Goal: Task Accomplishment & Management: Manage account settings

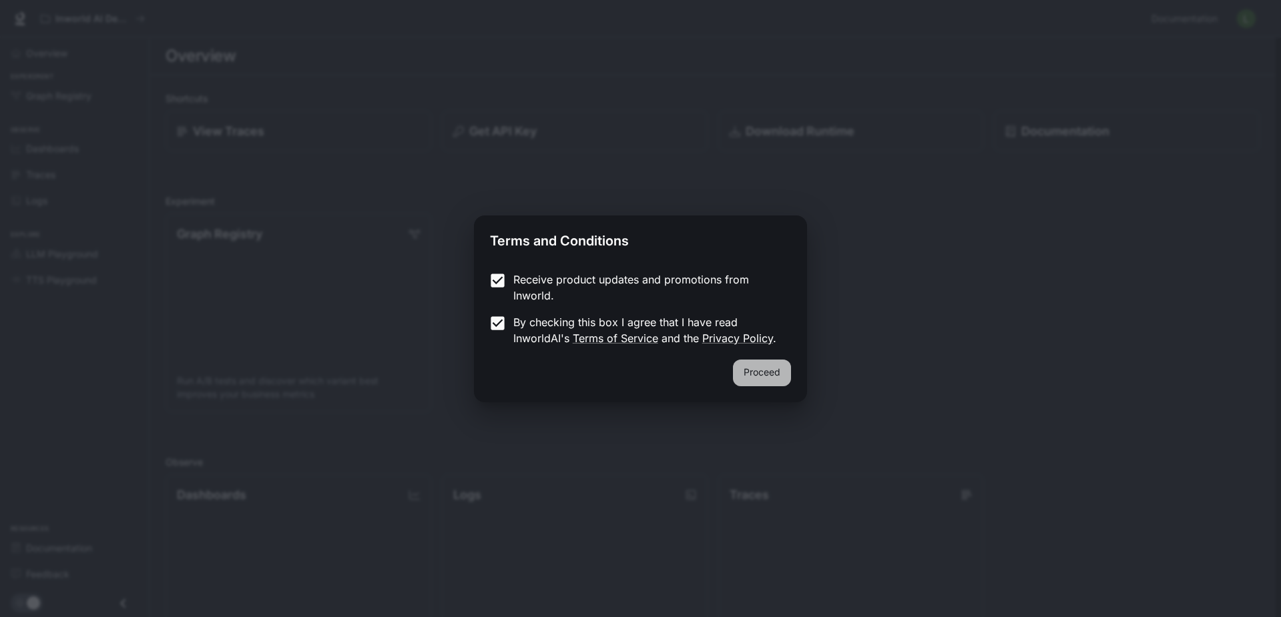
click at [782, 364] on button "Proceed" at bounding box center [762, 373] width 58 height 27
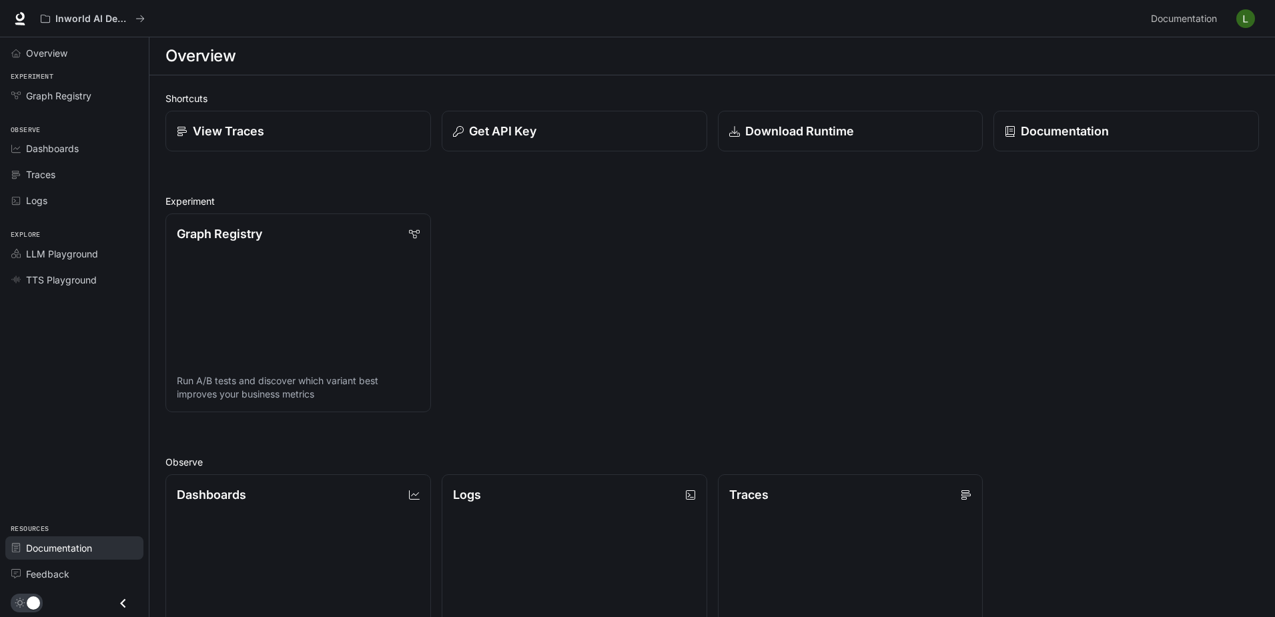
click at [65, 558] on link "Documentation" at bounding box center [74, 548] width 138 height 23
click at [69, 260] on span "LLM Playground" at bounding box center [62, 254] width 72 height 14
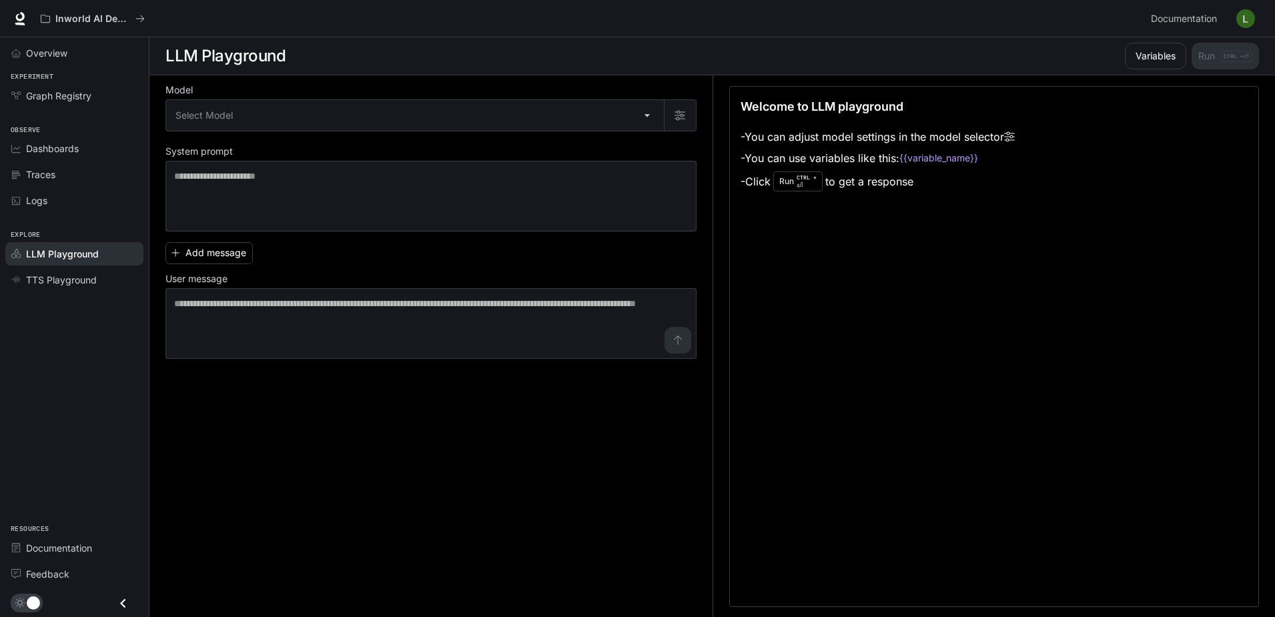
click at [437, 99] on label "Model" at bounding box center [431, 92] width 531 height 13
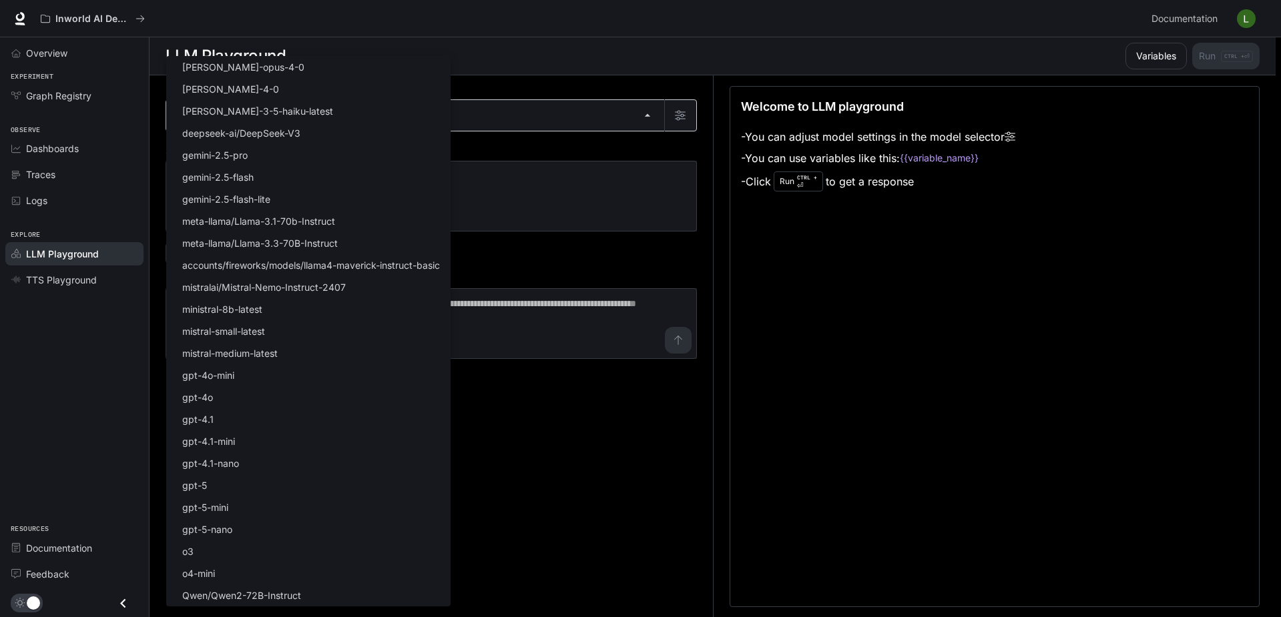
click at [382, 129] on body "Skip to main content Inworld AI Demos Documentation Documentation Portal Overvi…" at bounding box center [640, 309] width 1281 height 618
click at [479, 243] on div at bounding box center [640, 308] width 1281 height 617
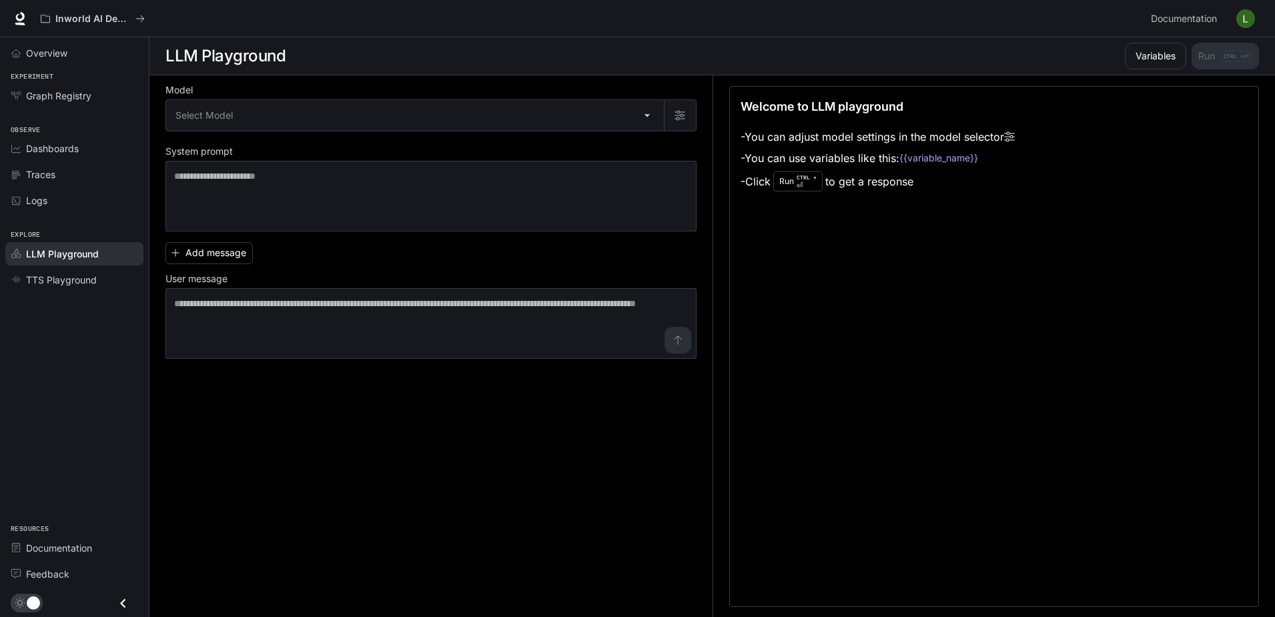
click at [53, 274] on span "TTS Playground" at bounding box center [61, 280] width 71 height 14
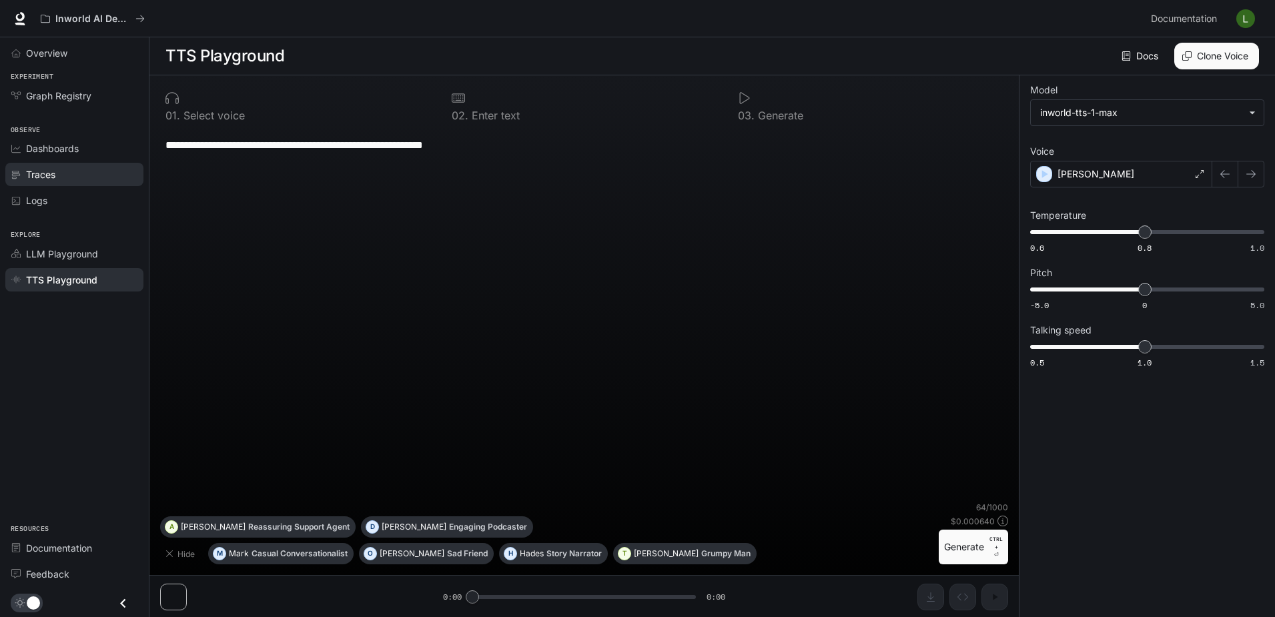
click at [62, 174] on div "Traces" at bounding box center [81, 175] width 111 height 14
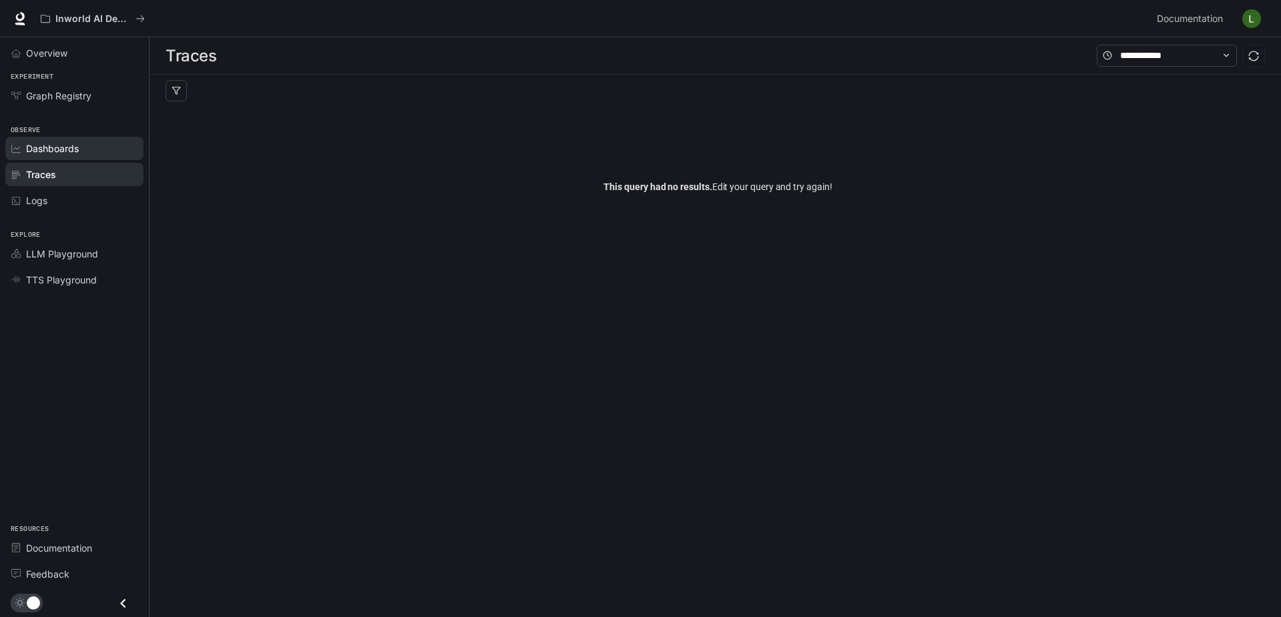
click at [61, 150] on span "Dashboards" at bounding box center [52, 148] width 53 height 14
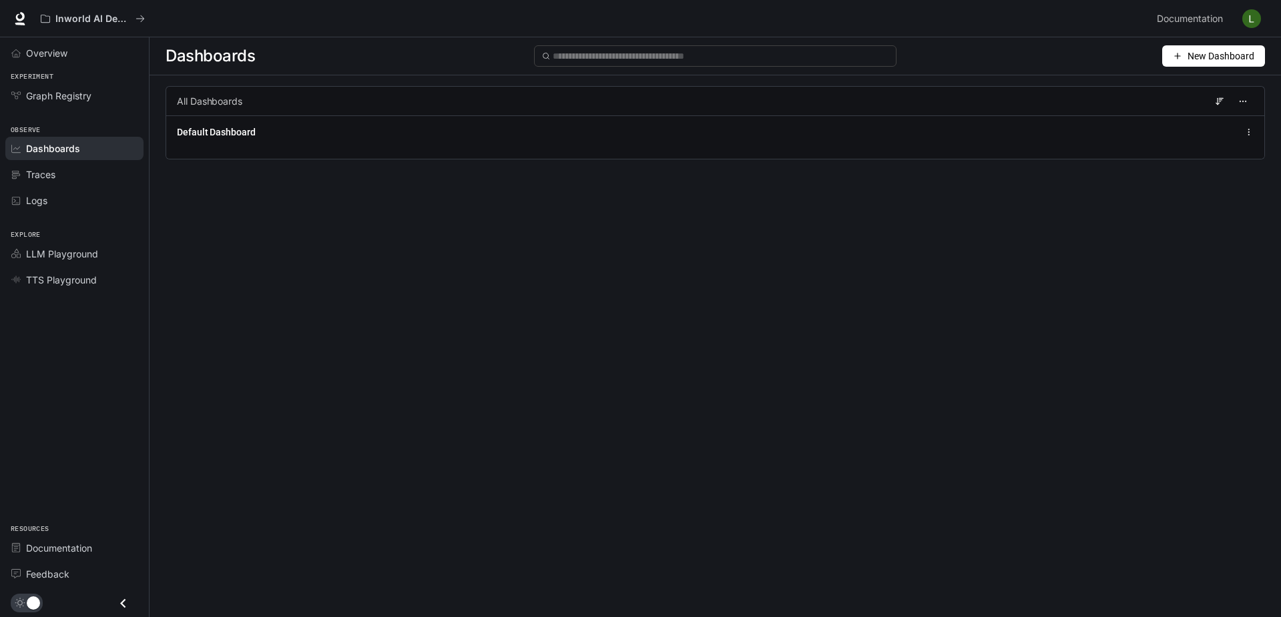
click at [1205, 52] on span "New Dashboard" at bounding box center [1220, 56] width 67 height 15
click at [1178, 83] on div "Create dashboard" at bounding box center [1198, 84] width 111 height 15
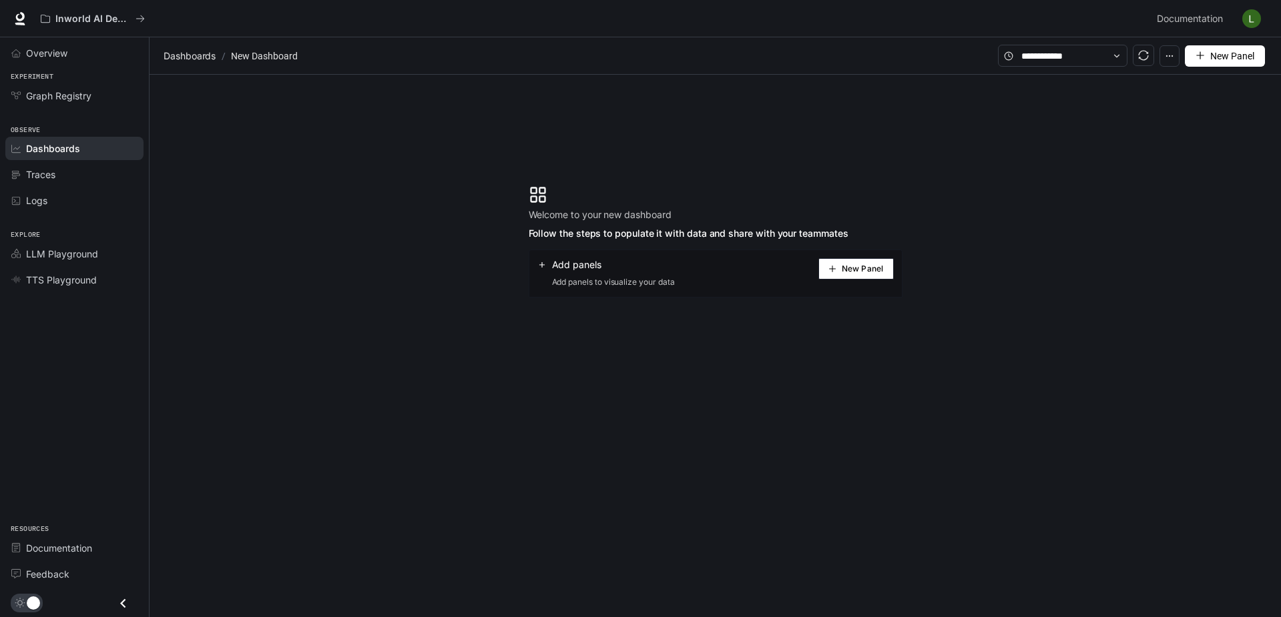
click at [856, 267] on span "New Panel" at bounding box center [862, 269] width 41 height 7
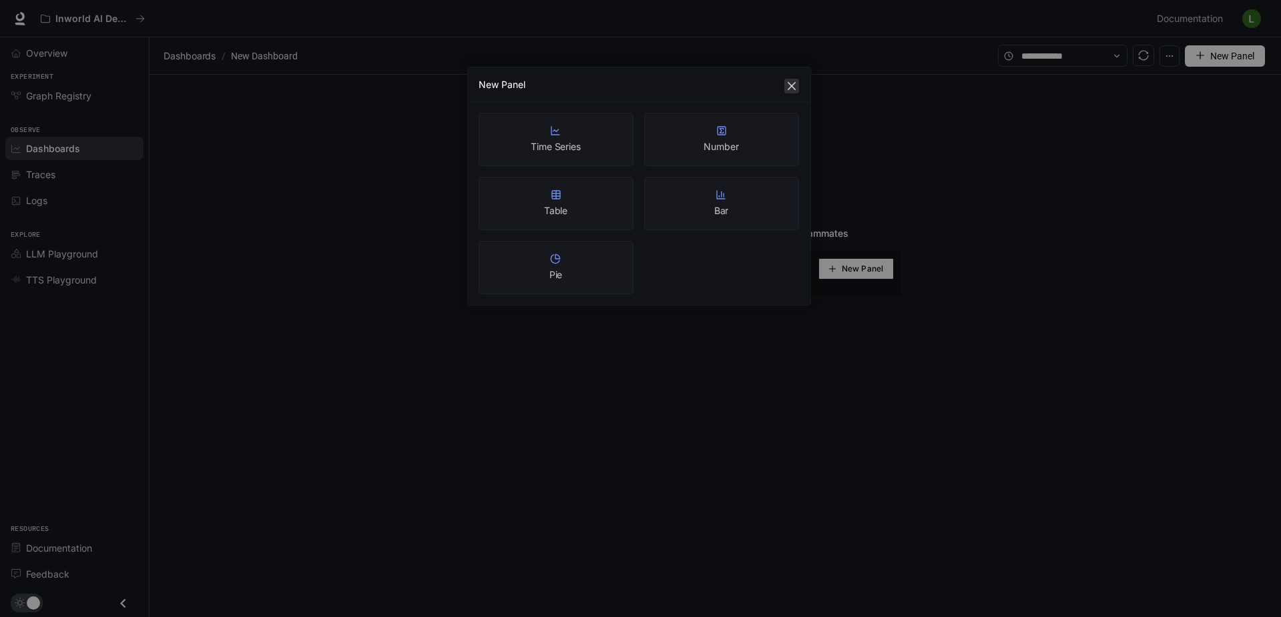
click at [793, 88] on icon "close" at bounding box center [791, 86] width 8 height 8
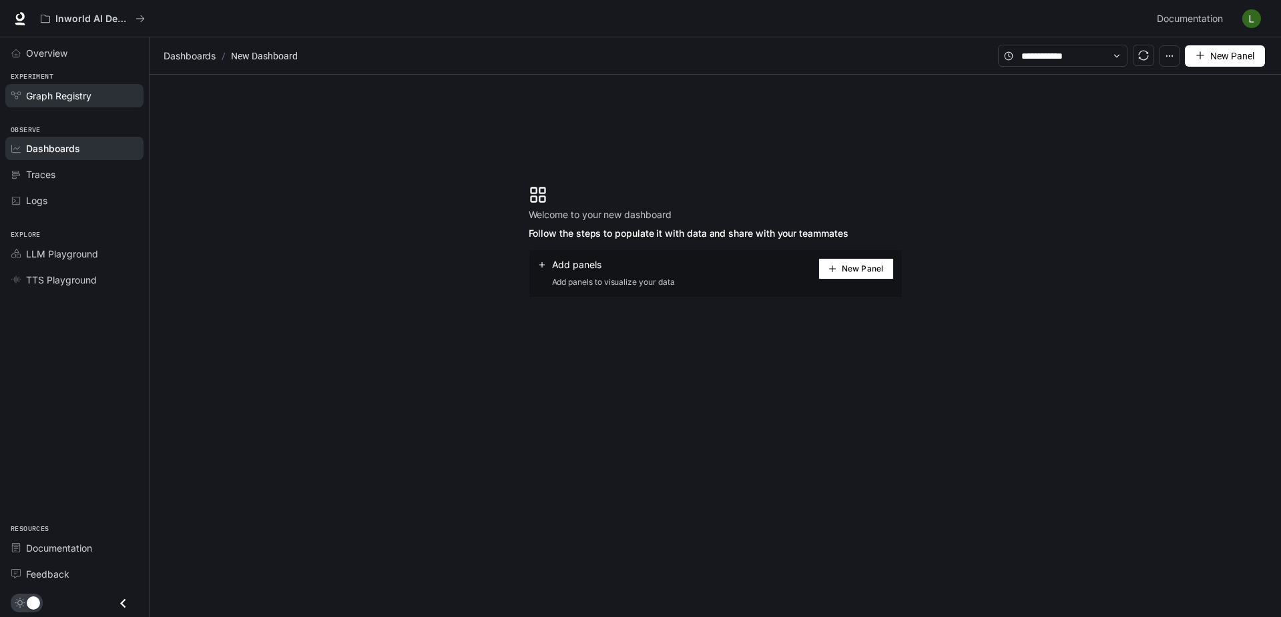
click at [51, 92] on span "Graph Registry" at bounding box center [58, 96] width 65 height 14
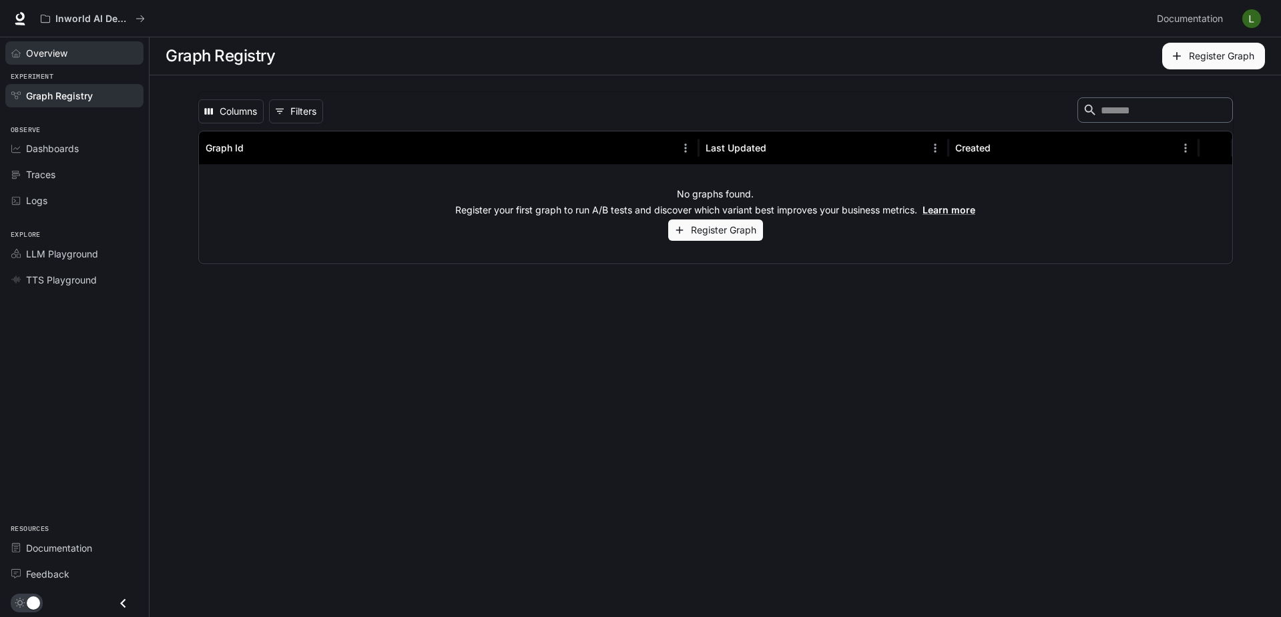
click at [73, 49] on div "Overview" at bounding box center [81, 53] width 111 height 14
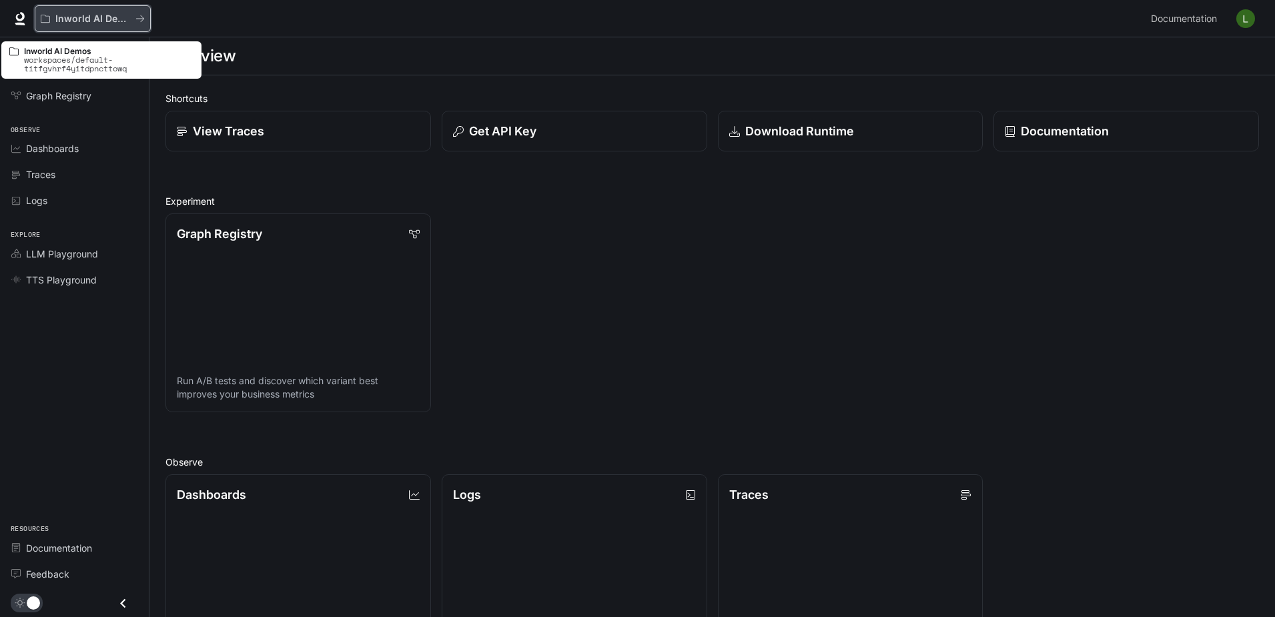
click at [86, 7] on button "Inworld AI Demos" at bounding box center [93, 18] width 116 height 27
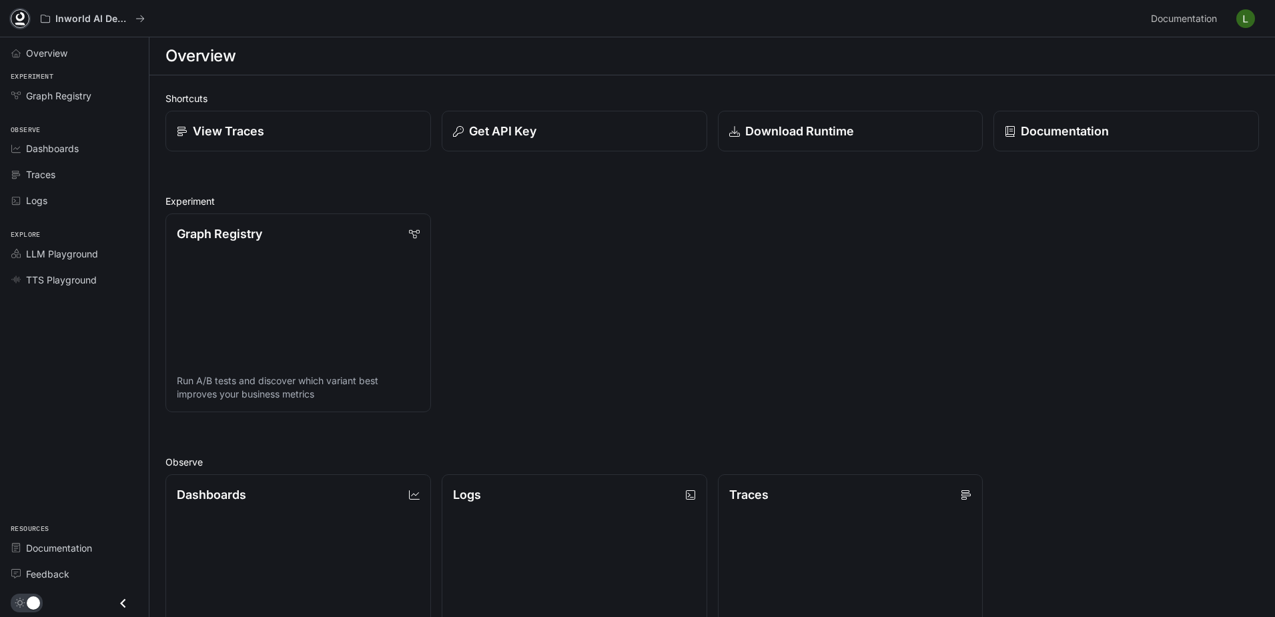
click at [21, 21] on icon at bounding box center [19, 18] width 13 height 13
click at [1255, 21] on img "button" at bounding box center [1246, 18] width 19 height 19
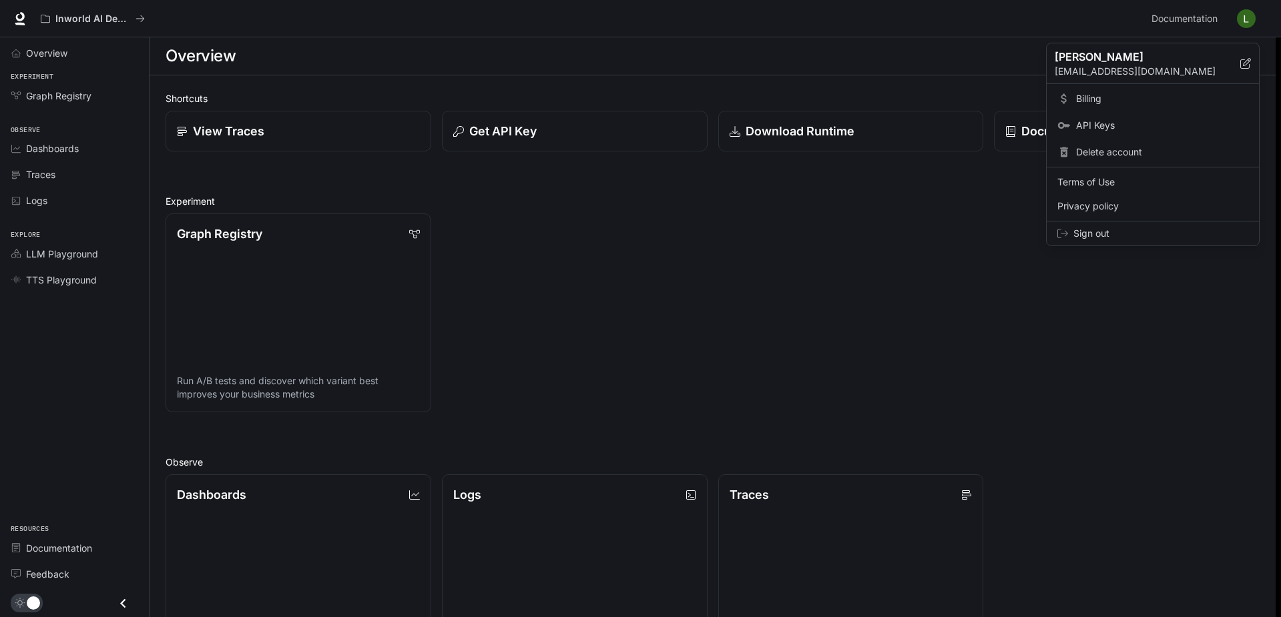
click at [1096, 100] on span "Billing" at bounding box center [1162, 98] width 172 height 13
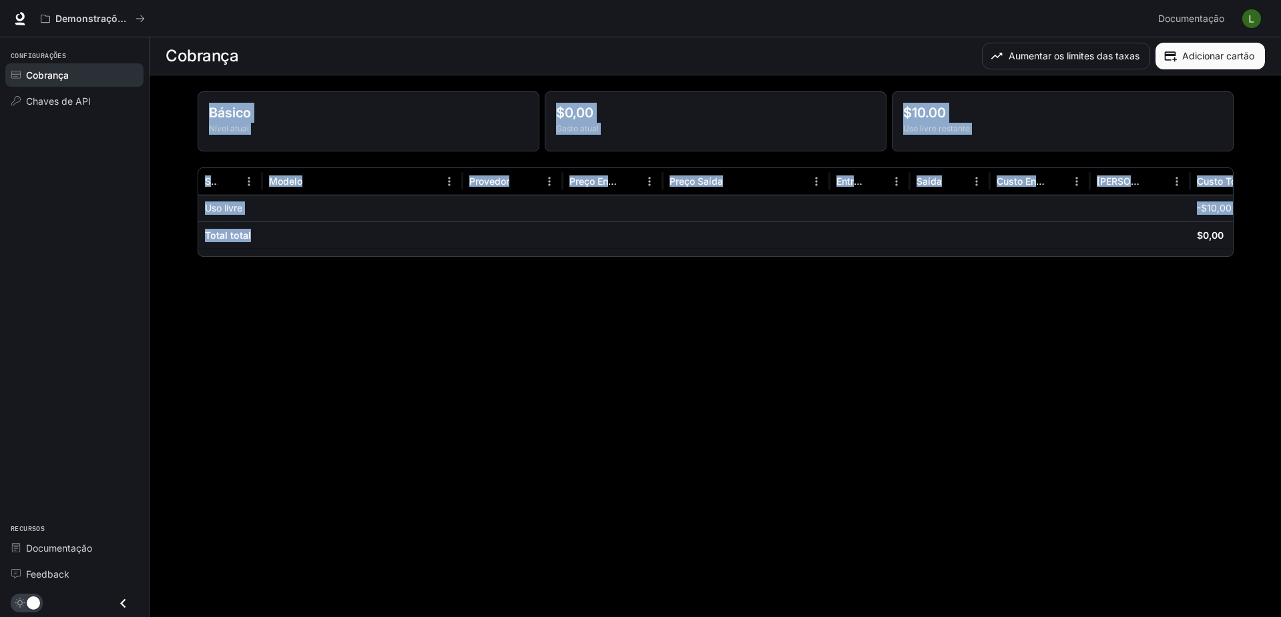
drag, startPoint x: 1153, startPoint y: 63, endPoint x: 1002, endPoint y: 242, distance: 234.5
click at [1014, 240] on main "Cobrança Aumentar os limites das taxas Adicionar cartão Básico Nível atual $0,0…" at bounding box center [715, 327] width 1131 height 580
click at [1000, 243] on div at bounding box center [1040, 235] width 100 height 27
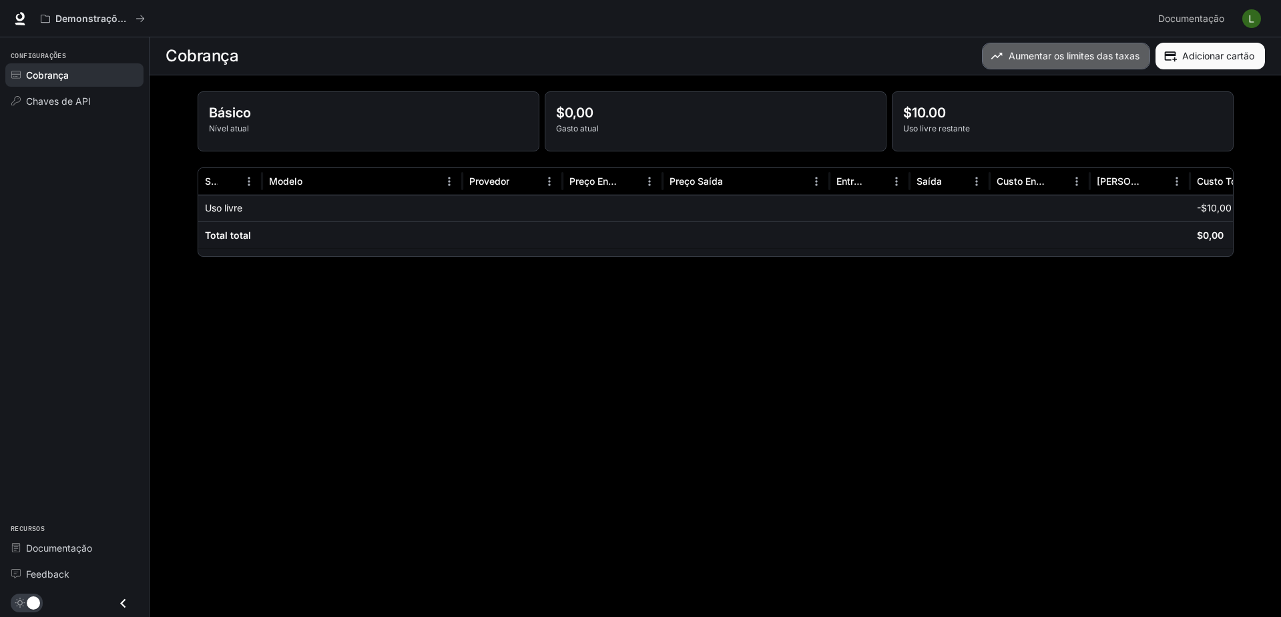
click at [1049, 57] on button "Aumentar os limites das taxas" at bounding box center [1066, 56] width 168 height 27
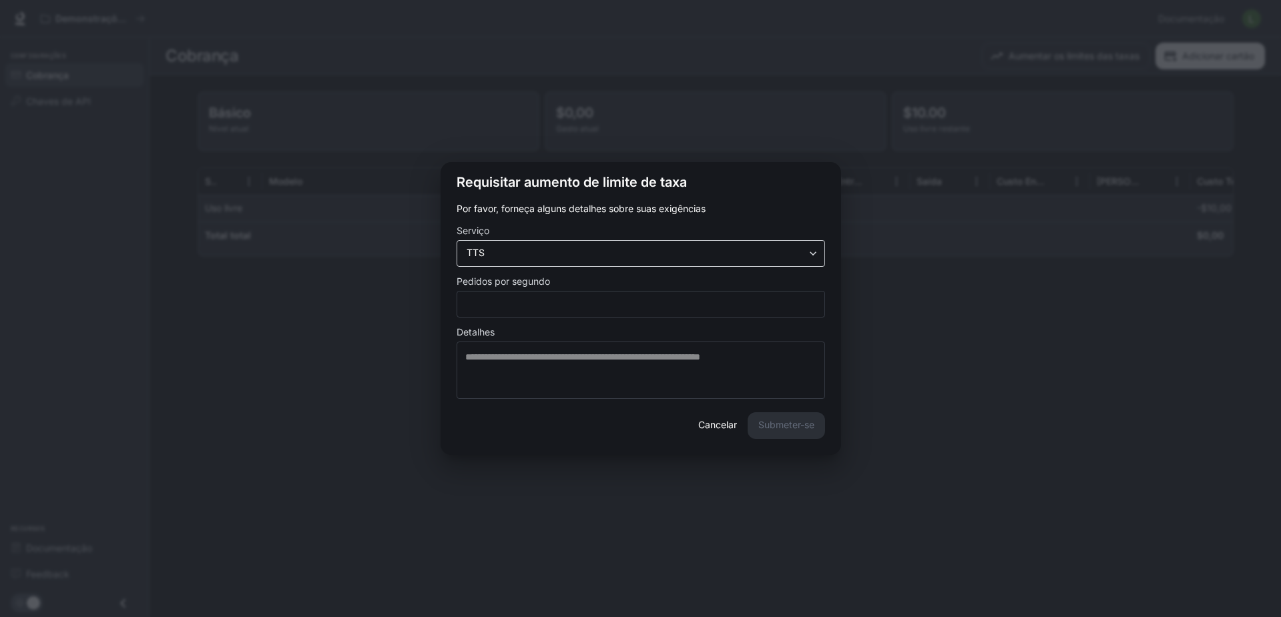
click at [712, 241] on div "TTS ***" at bounding box center [641, 253] width 368 height 27
click at [690, 258] on body "Pule para o conteúdo principal Demonstrações de IA do mundo interno Documentaçã…" at bounding box center [640, 308] width 1281 height 617
click at [705, 432] on div at bounding box center [640, 308] width 1281 height 617
click at [715, 422] on button "Cancelar" at bounding box center [717, 425] width 49 height 27
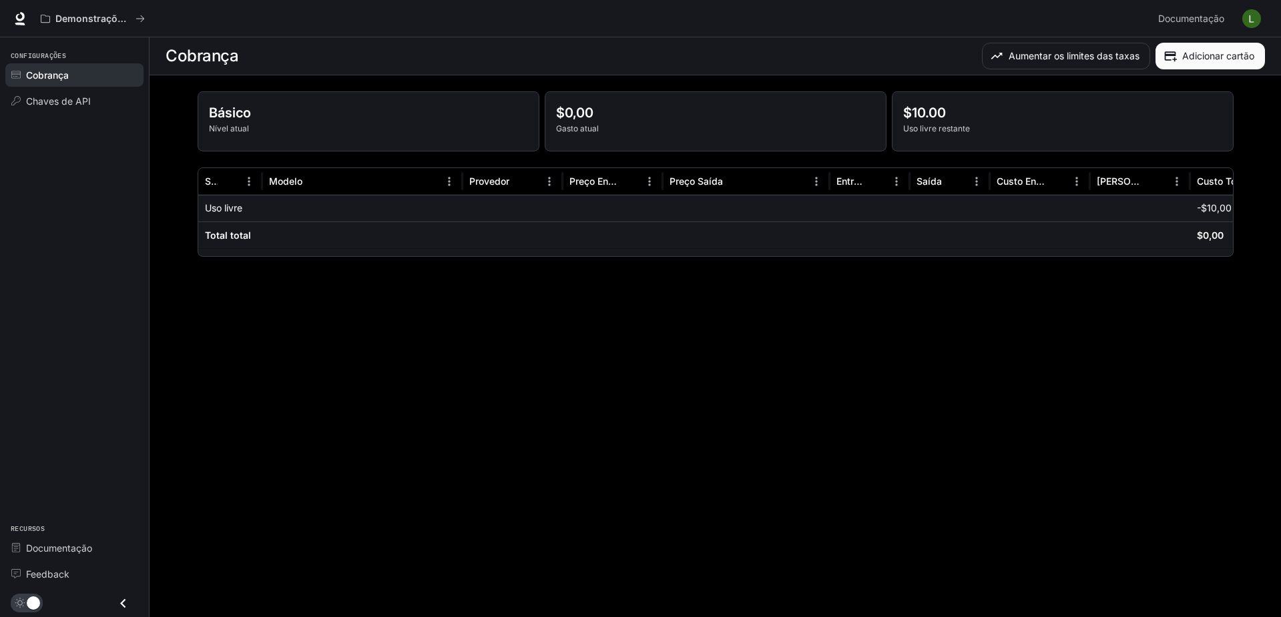
click at [1242, 21] on img "button" at bounding box center [1251, 18] width 19 height 19
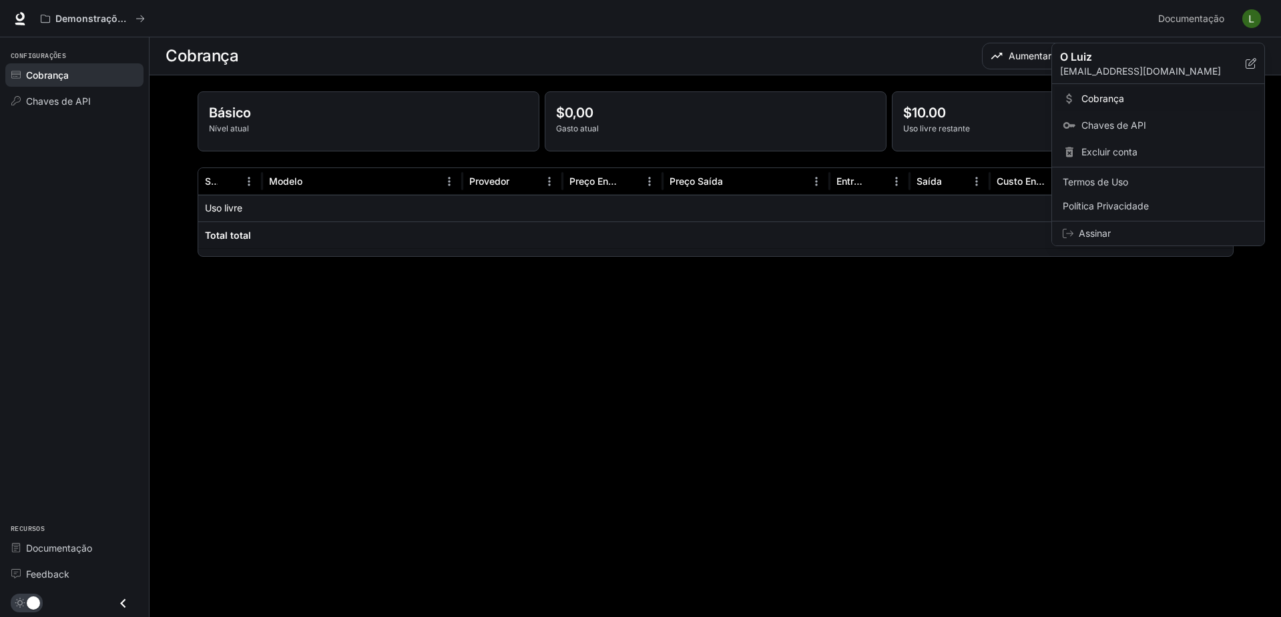
click at [1097, 240] on span "Assinar" at bounding box center [1166, 233] width 175 height 13
